Goal: Information Seeking & Learning: Check status

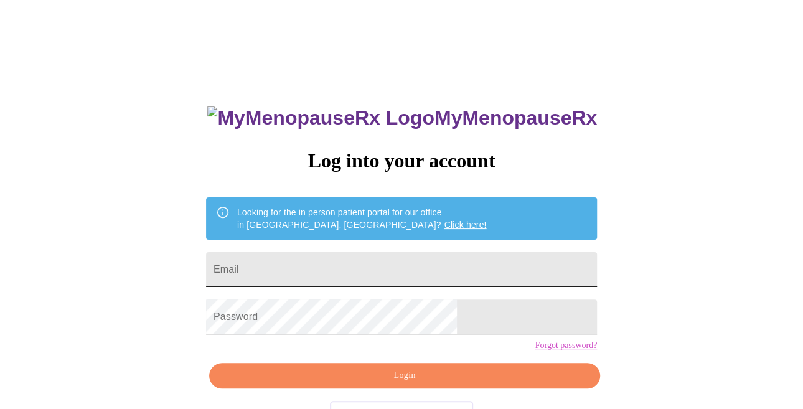
click at [324, 263] on input "Email" at bounding box center [401, 269] width 391 height 35
type input "[EMAIL_ADDRESS][DOMAIN_NAME]"
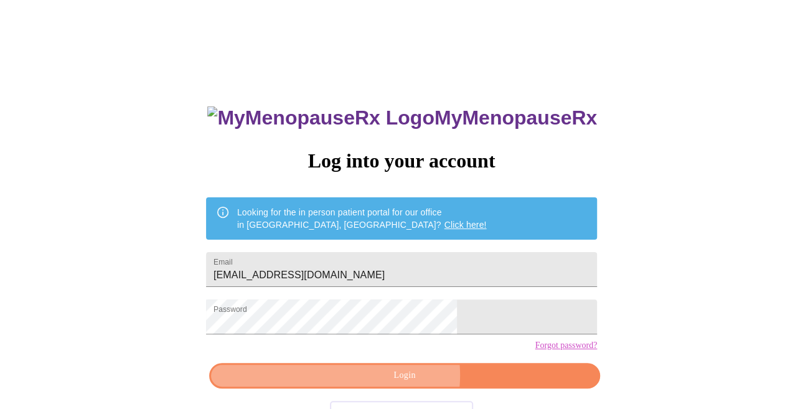
click at [401, 383] on span "Login" at bounding box center [404, 376] width 362 height 16
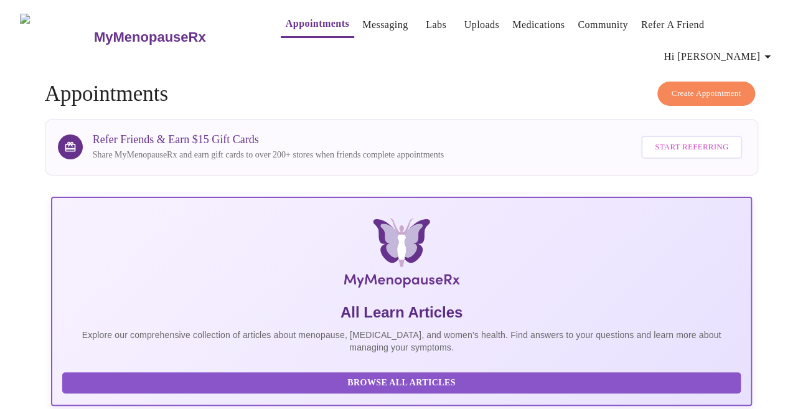
click at [363, 24] on link "Messaging" at bounding box center [384, 24] width 45 height 17
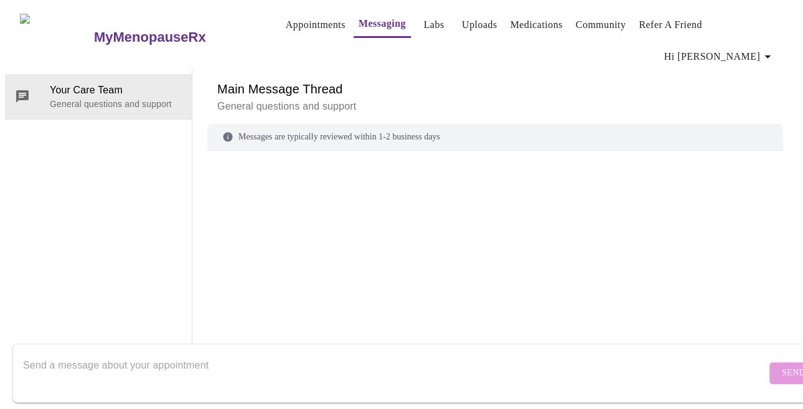
scroll to position [47, 0]
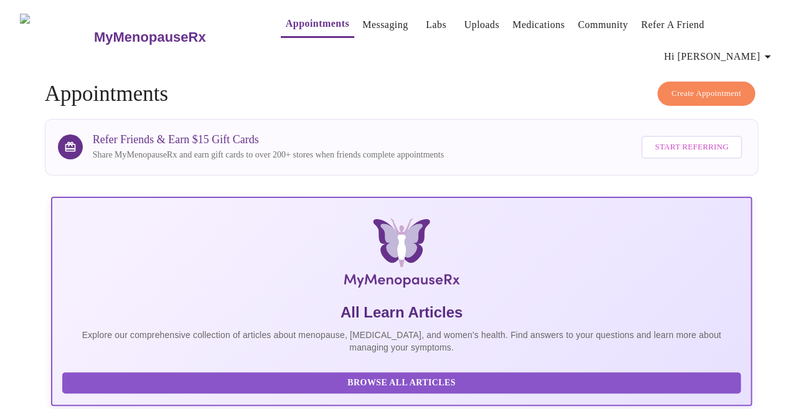
click at [426, 23] on link "Labs" at bounding box center [436, 24] width 21 height 17
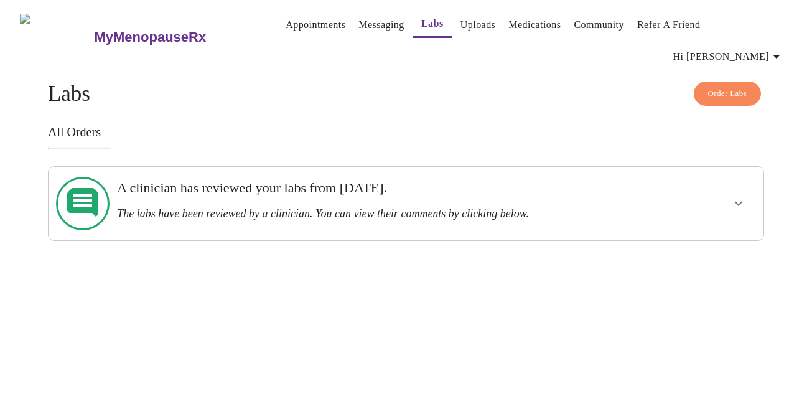
click at [739, 196] on icon "show more" at bounding box center [738, 203] width 15 height 15
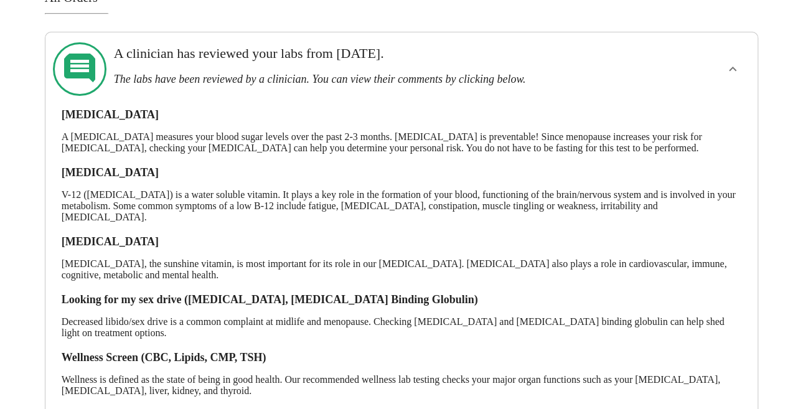
scroll to position [181, 0]
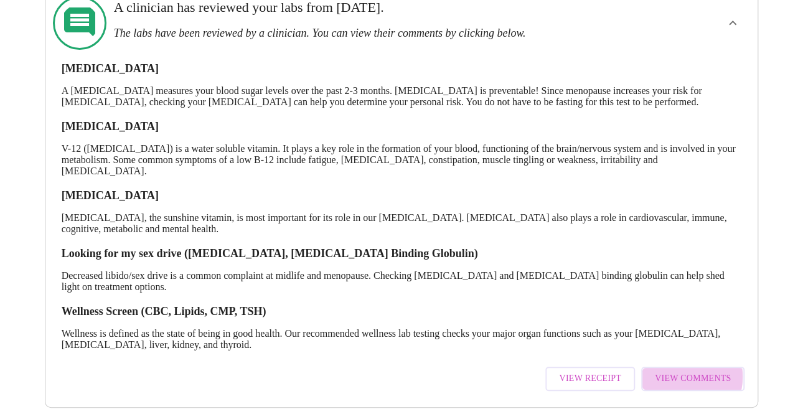
click at [682, 371] on span "View Comments" at bounding box center [693, 379] width 76 height 16
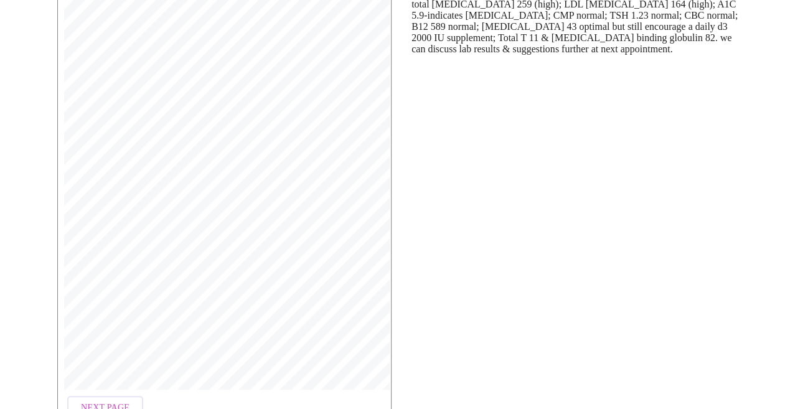
scroll to position [235, 0]
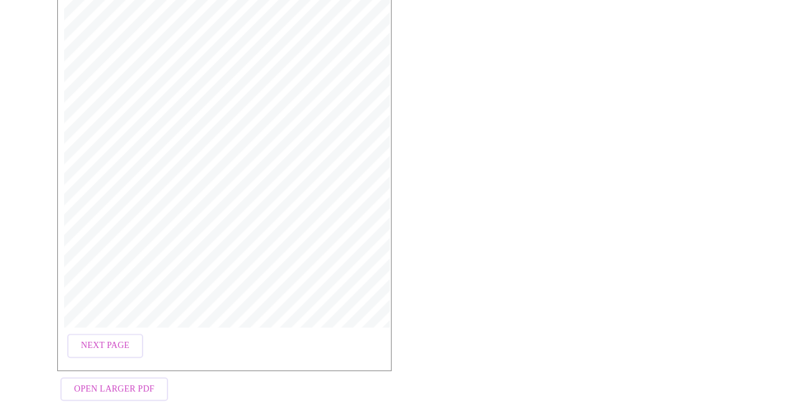
click at [100, 338] on span "Next Page" at bounding box center [105, 346] width 49 height 16
click at [204, 338] on span "Next Page" at bounding box center [207, 346] width 49 height 16
click at [200, 338] on span "Next Page" at bounding box center [207, 346] width 49 height 16
click at [101, 338] on span "Previous Page" at bounding box center [115, 346] width 68 height 16
click at [111, 382] on span "Open Larger PDF" at bounding box center [114, 390] width 80 height 16
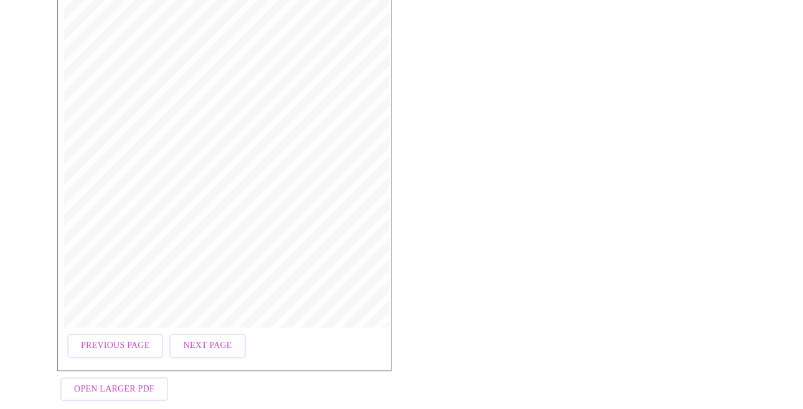
click at [136, 338] on span "Previous Page" at bounding box center [115, 346] width 68 height 16
click at [111, 338] on span "Previous Page" at bounding box center [115, 346] width 68 height 16
click at [100, 338] on span "Next Page" at bounding box center [105, 346] width 49 height 16
click at [208, 338] on span "Next Page" at bounding box center [207, 346] width 49 height 16
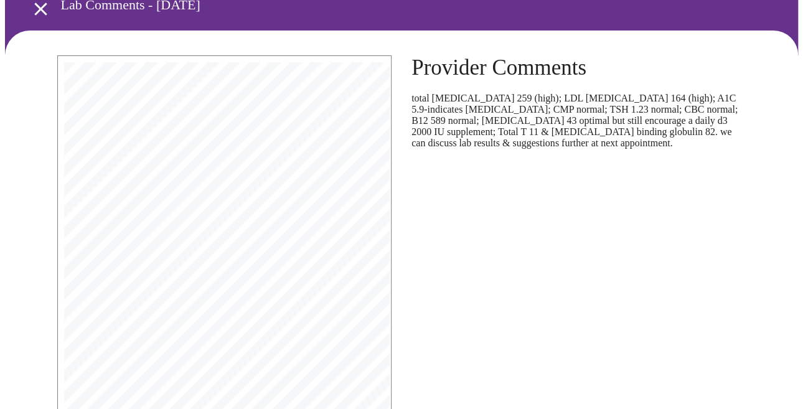
scroll to position [0, 0]
